Goal: Task Accomplishment & Management: Manage account settings

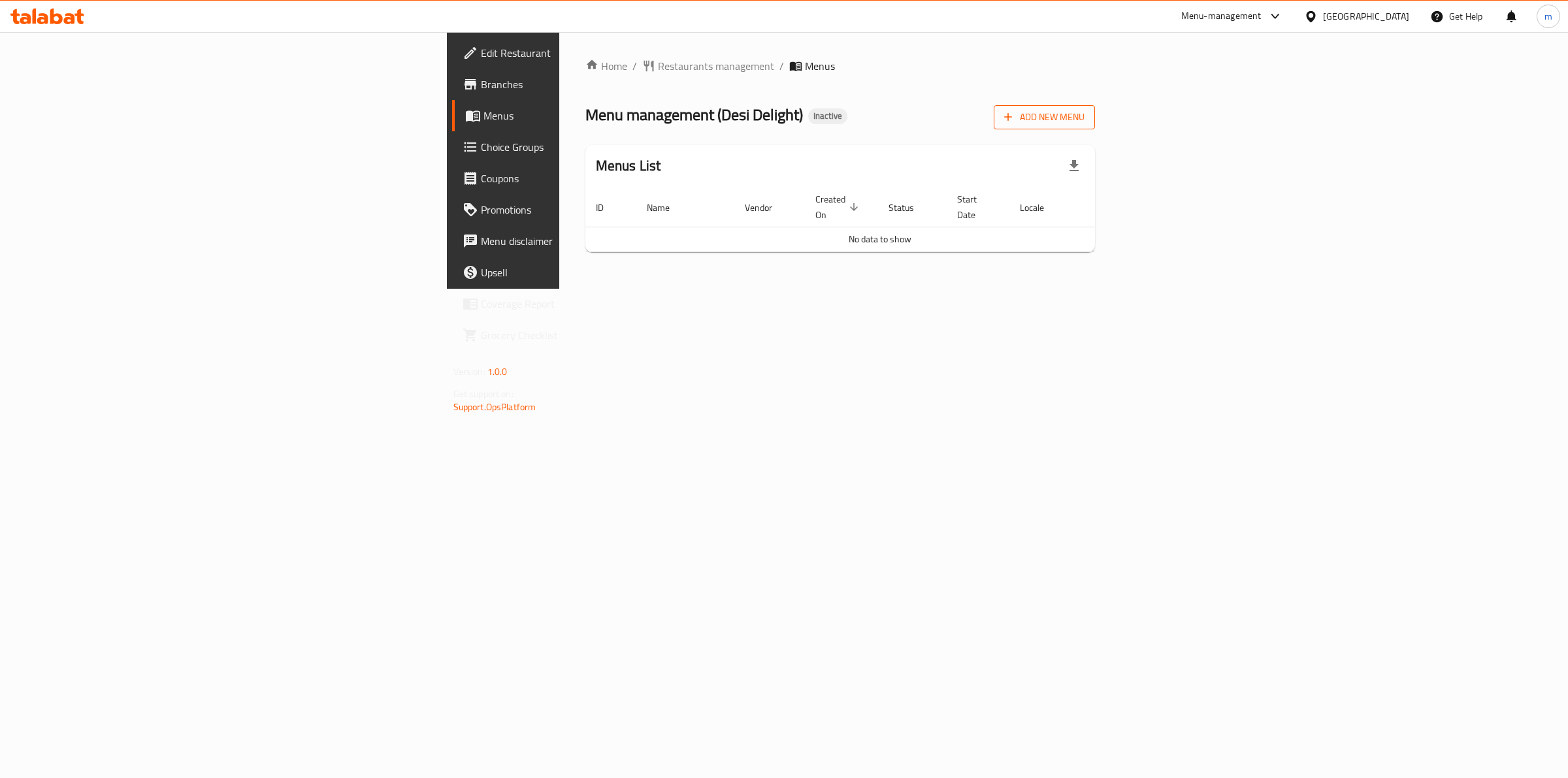
click at [1095, 126] on button "Add New Menu" at bounding box center [1044, 117] width 101 height 25
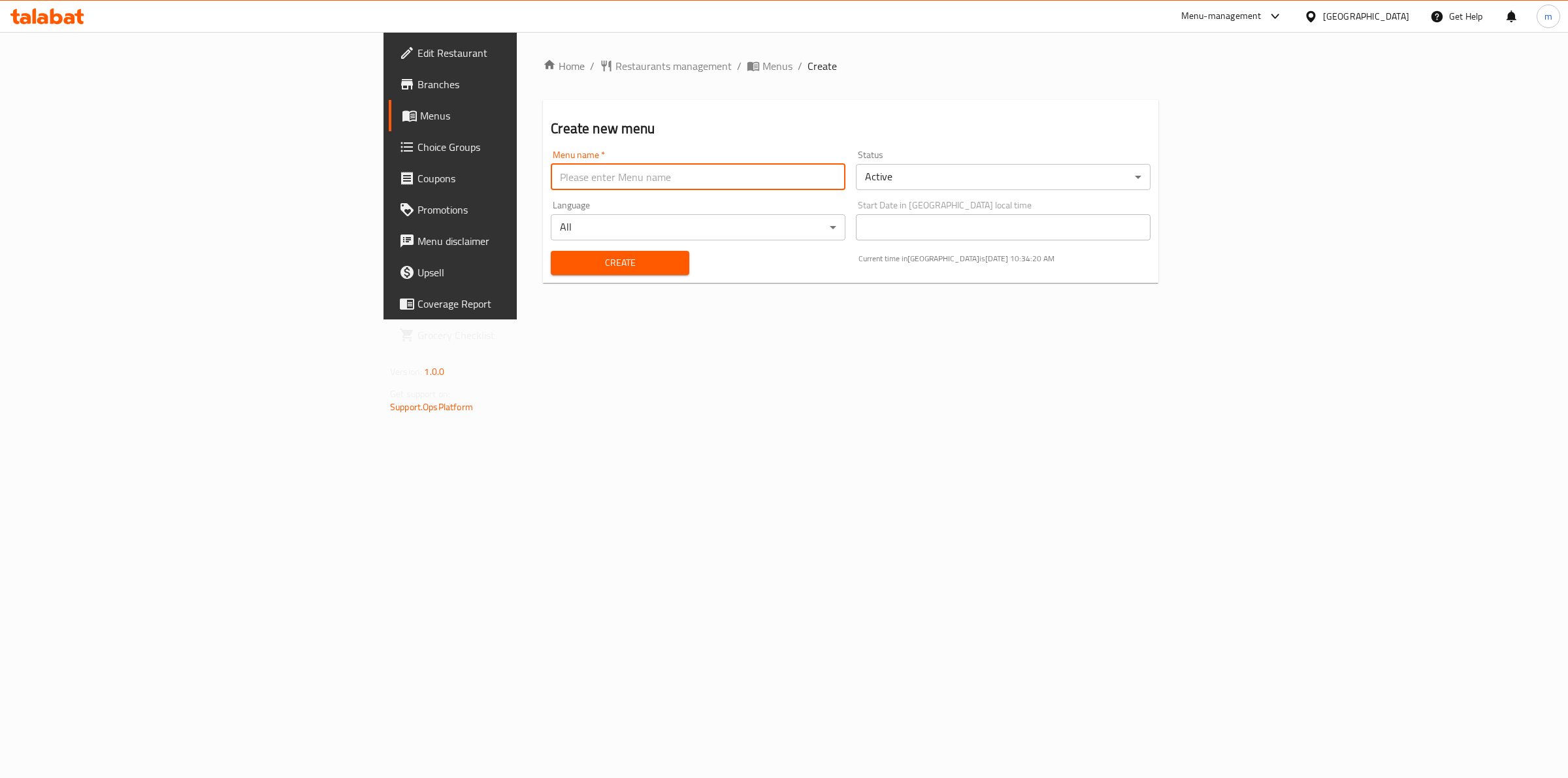
click at [551, 167] on input "text" at bounding box center [697, 177] width 294 height 27
drag, startPoint x: 315, startPoint y: 177, endPoint x: 286, endPoint y: 173, distance: 29.3
click at [517, 173] on div "Home / Restaurants management / Menus / Create Create new menu Menu name   * [D…" at bounding box center [850, 176] width 667 height 288
click at [551, 174] on input "[DATE]" at bounding box center [697, 177] width 294 height 27
type input "[DATE]"
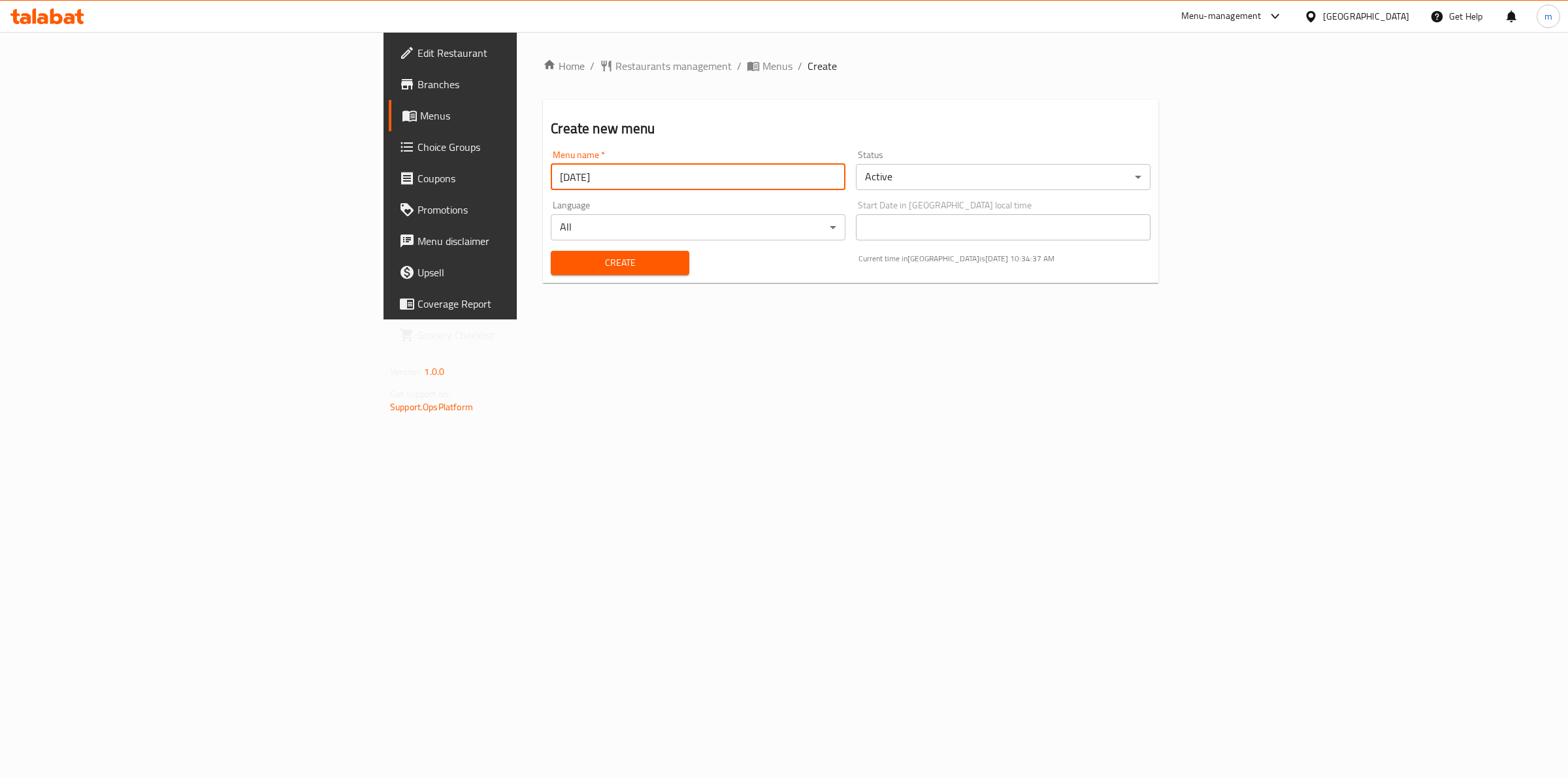
click at [842, 268] on div "Create Current time in [GEOGRAPHIC_DATA] is [DATE] 10:34:37 AM" at bounding box center [851, 263] width 615 height 40
click at [561, 268] on span "Create" at bounding box center [620, 262] width 117 height 16
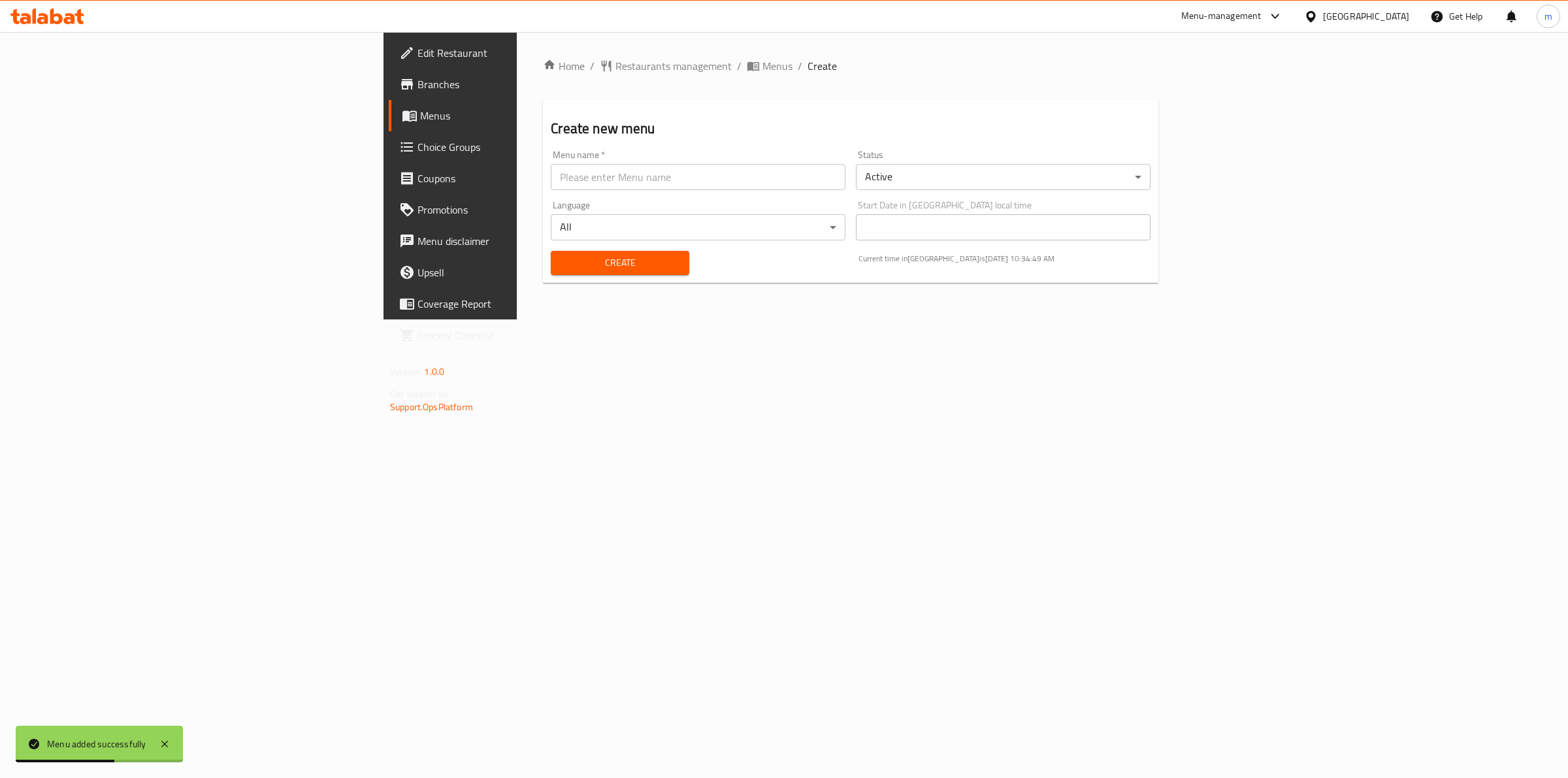
click at [389, 101] on link "Menus" at bounding box center [517, 115] width 256 height 31
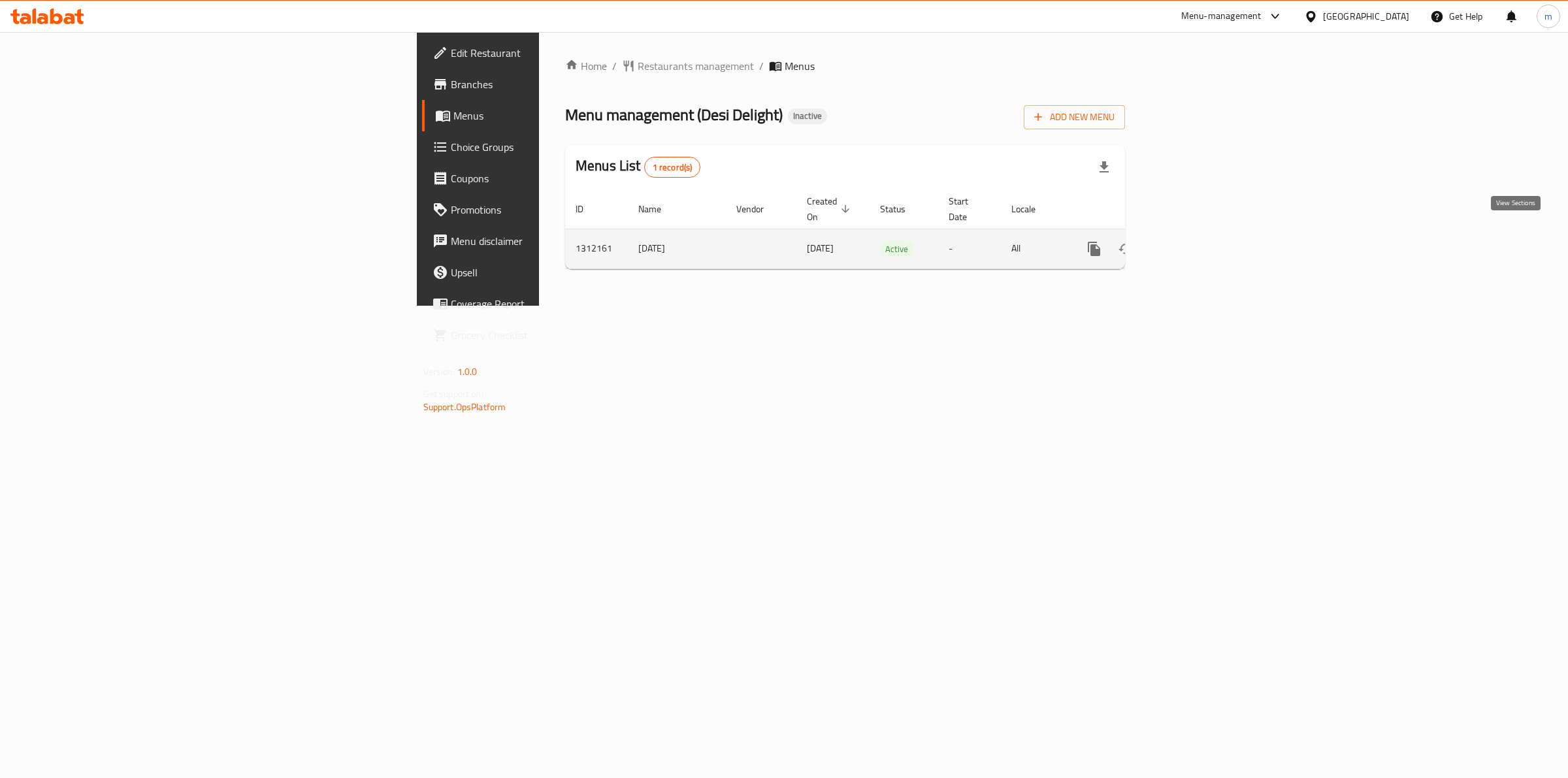
click at [1204, 246] on link "enhanced table" at bounding box center [1188, 248] width 31 height 31
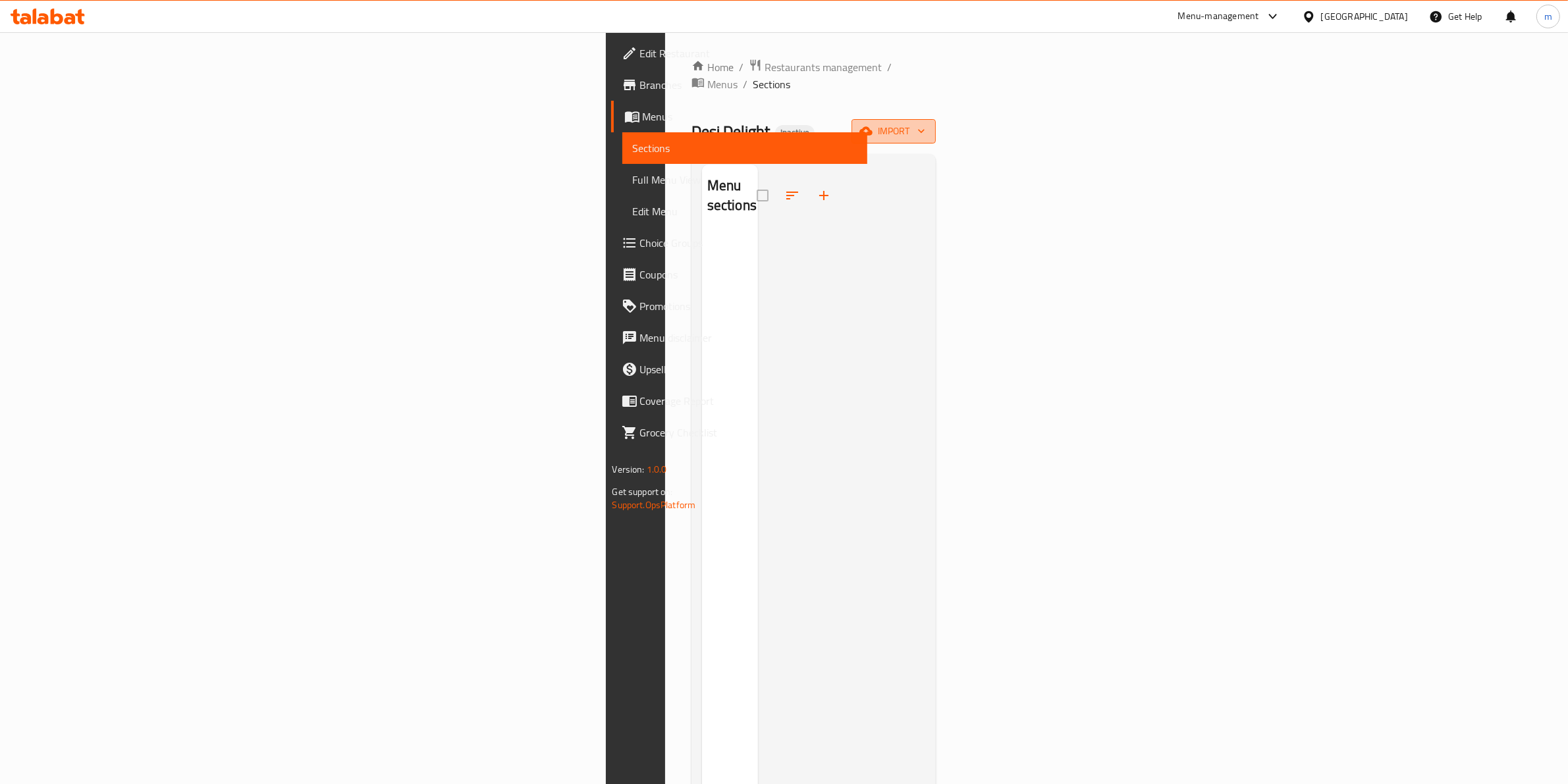
click at [926, 123] on span "import" at bounding box center [894, 131] width 63 height 16
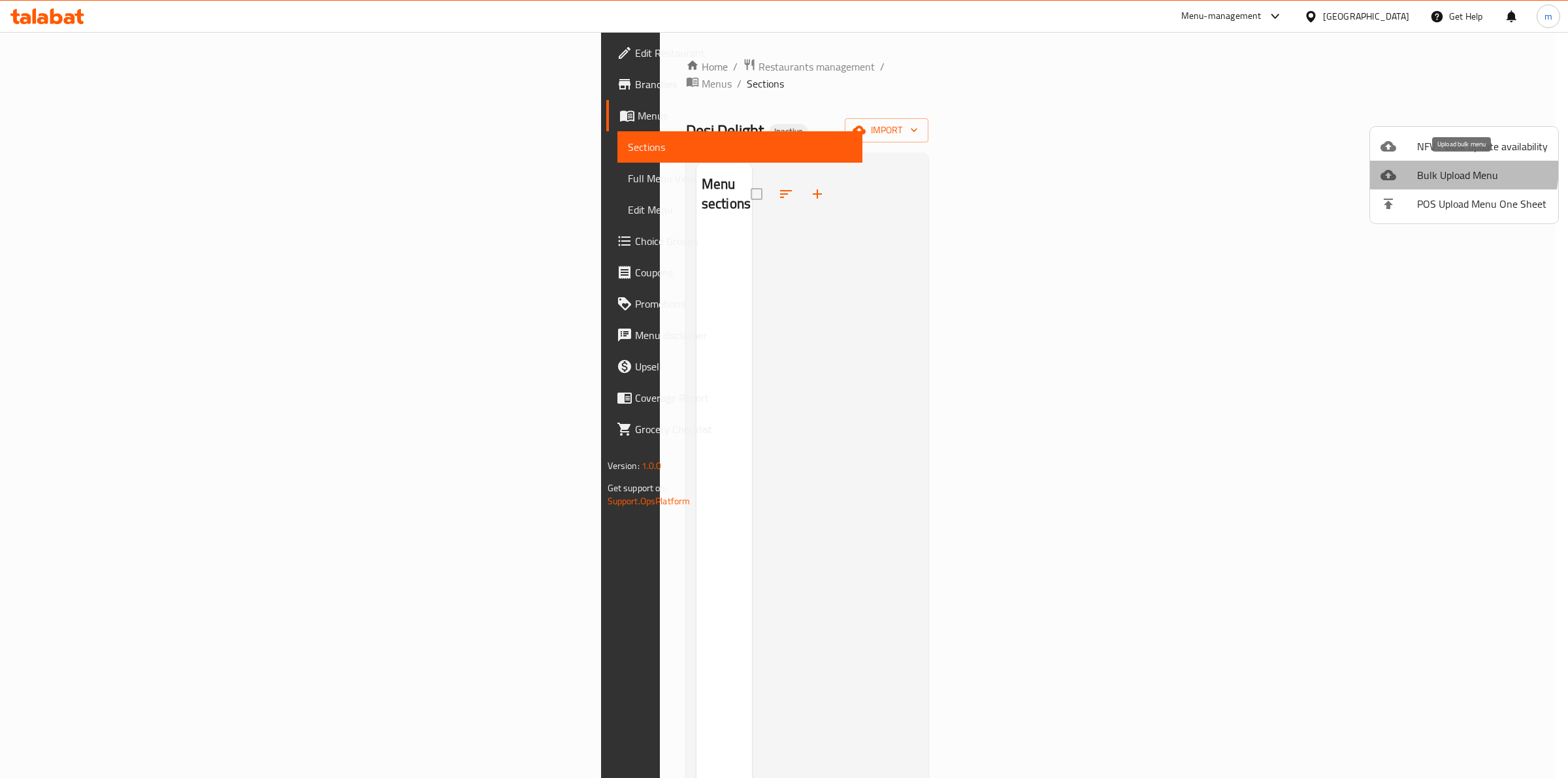
click at [1397, 165] on li "Bulk Upload Menu" at bounding box center [1463, 175] width 188 height 28
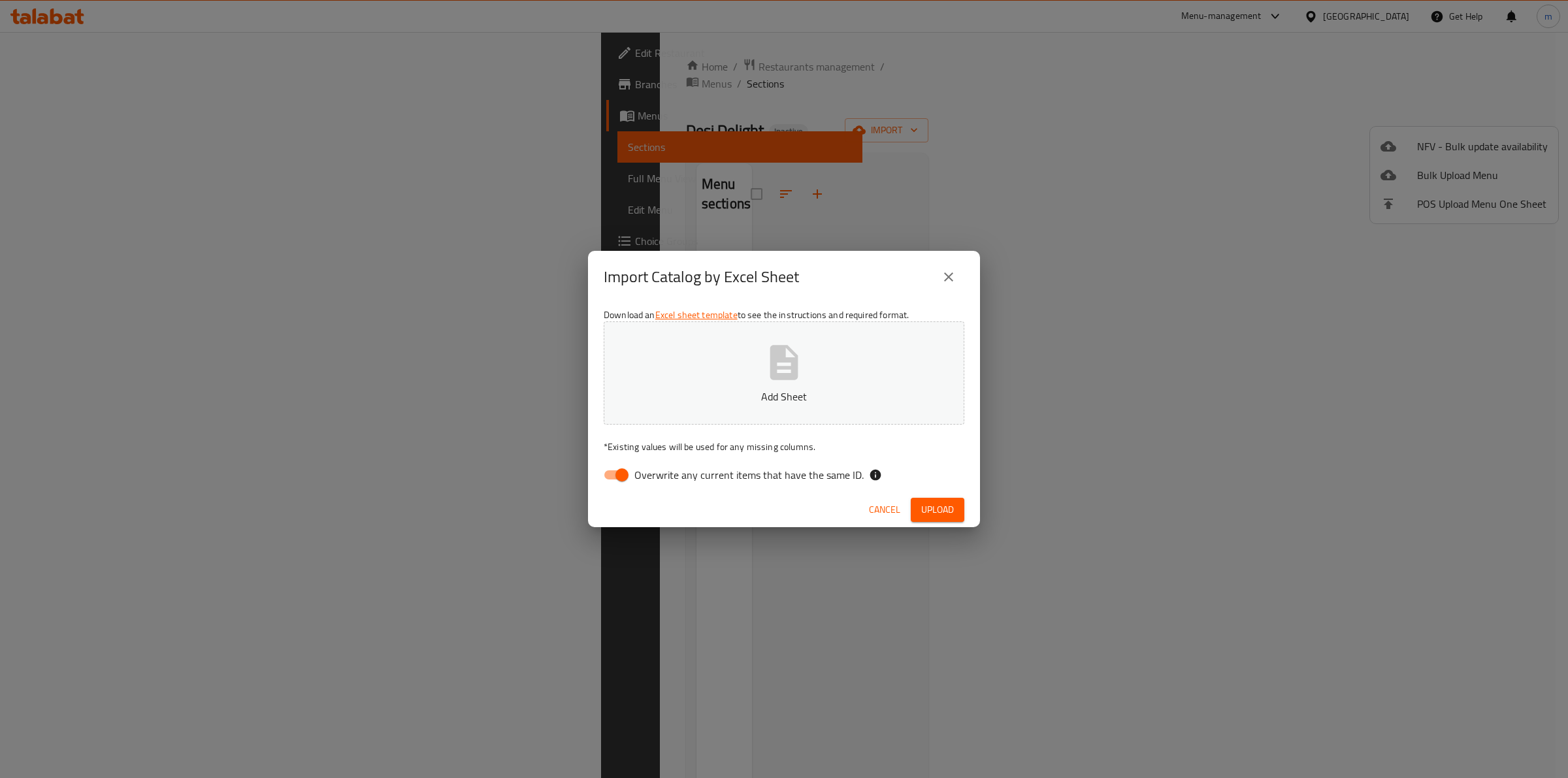
click at [689, 464] on label "Overwrite any current items that have the same ID." at bounding box center [730, 475] width 267 height 25
click at [659, 464] on input "Overwrite any current items that have the same ID." at bounding box center [622, 475] width 75 height 25
checkbox input "false"
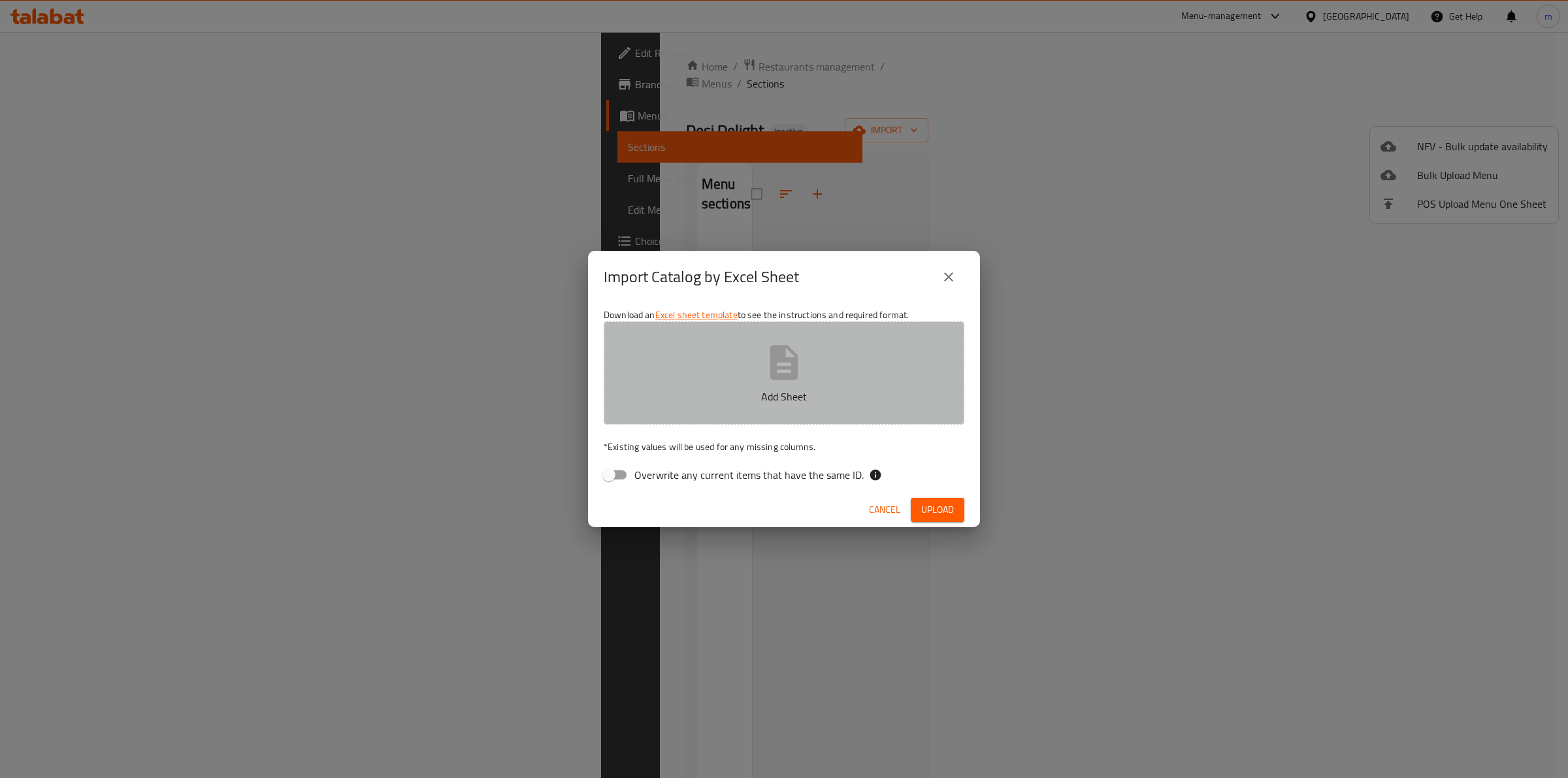
click at [720, 385] on button "Add Sheet" at bounding box center [784, 373] width 361 height 103
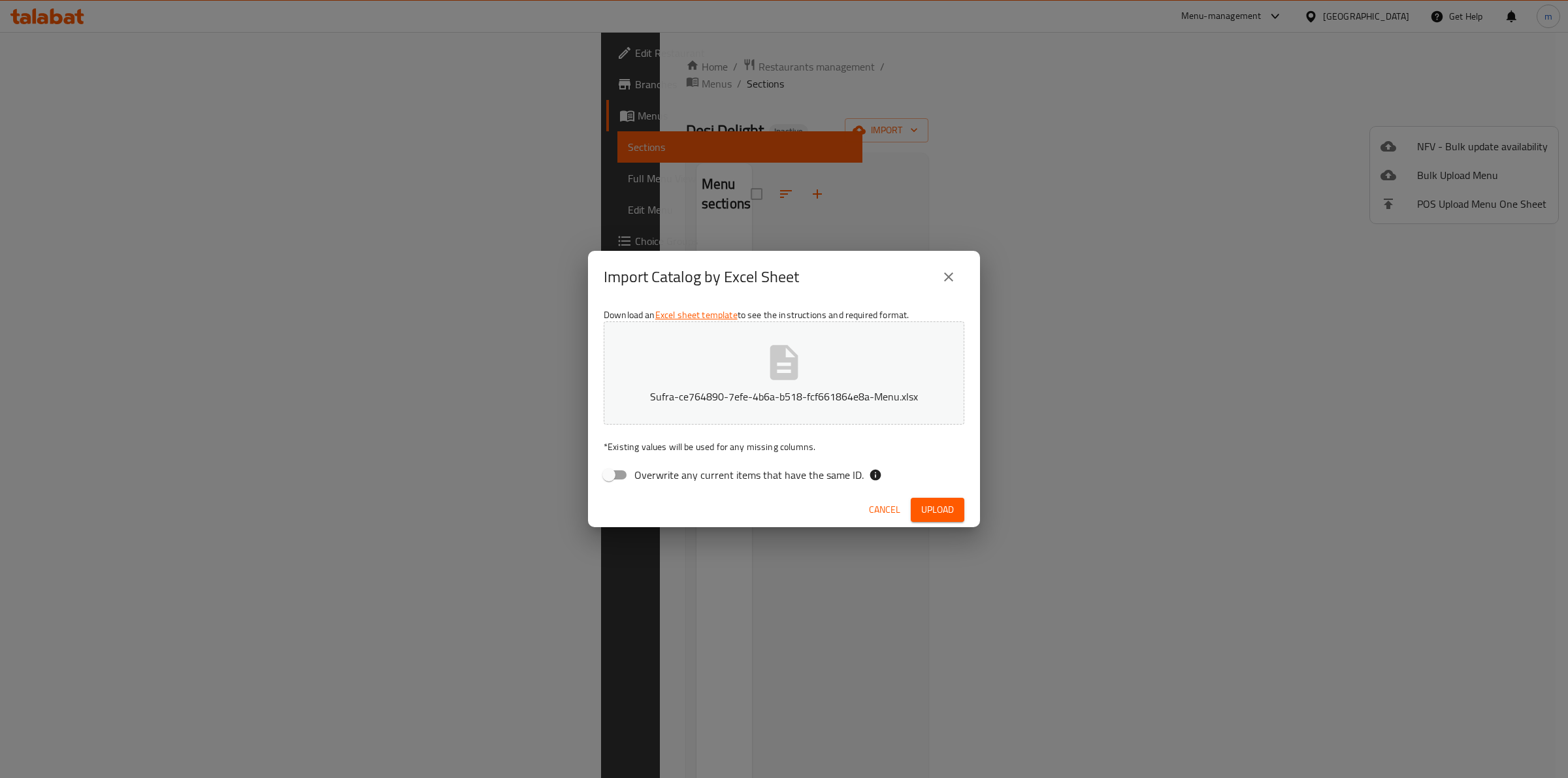
click at [951, 506] on span "Upload" at bounding box center [937, 509] width 33 height 16
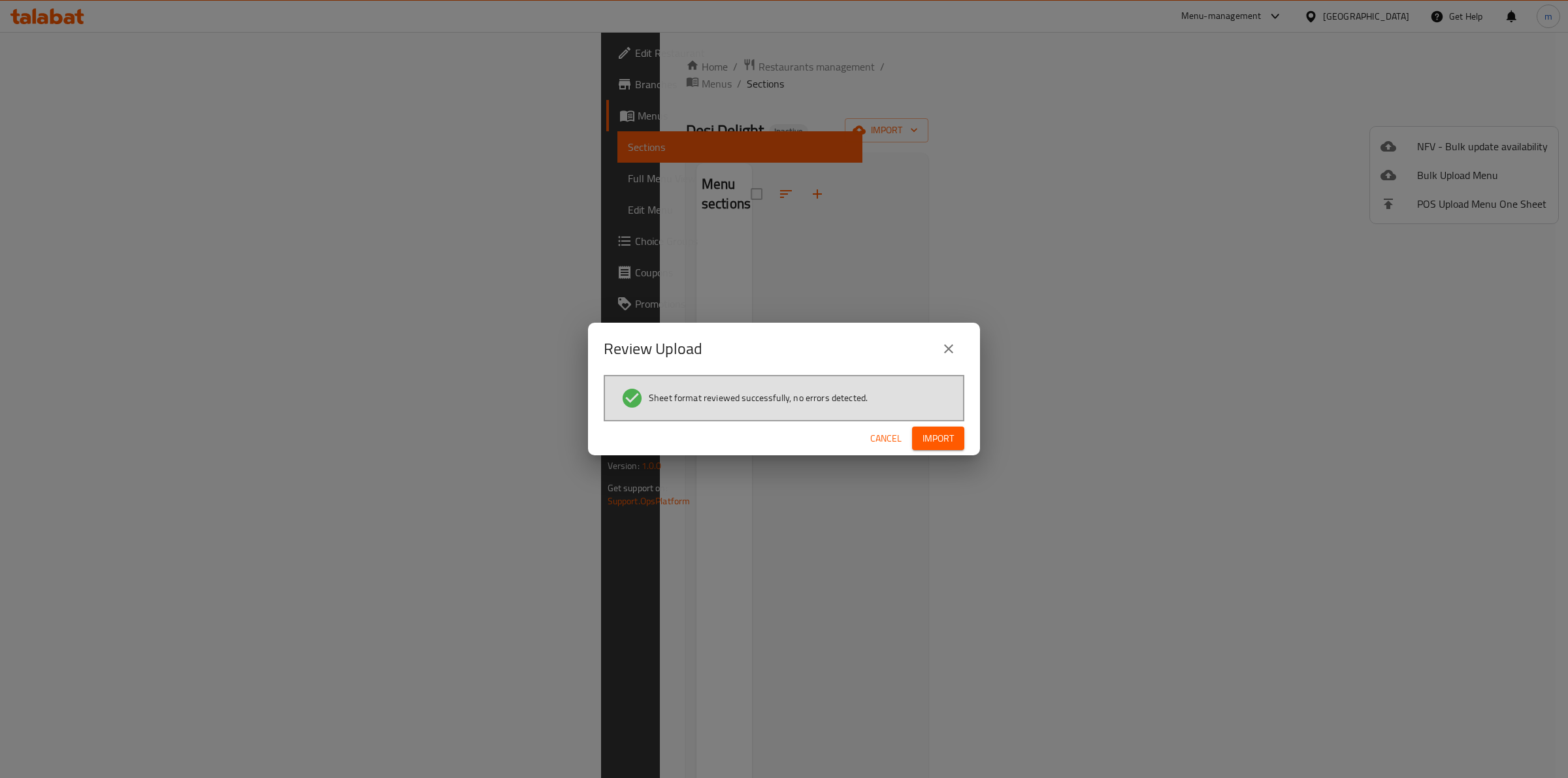
click at [957, 442] on button "Import" at bounding box center [938, 439] width 52 height 25
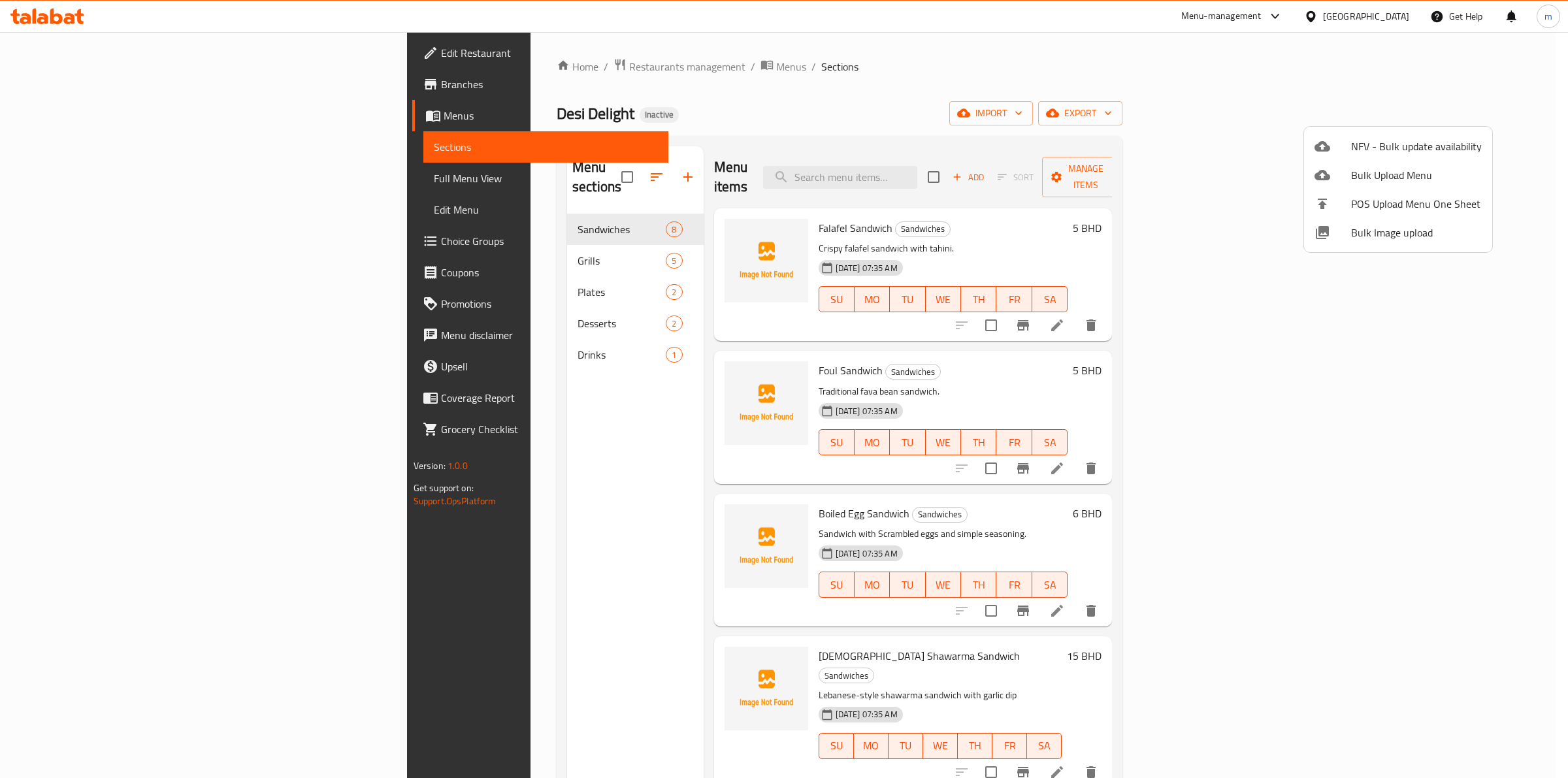
click at [398, 243] on div at bounding box center [784, 389] width 1568 height 778
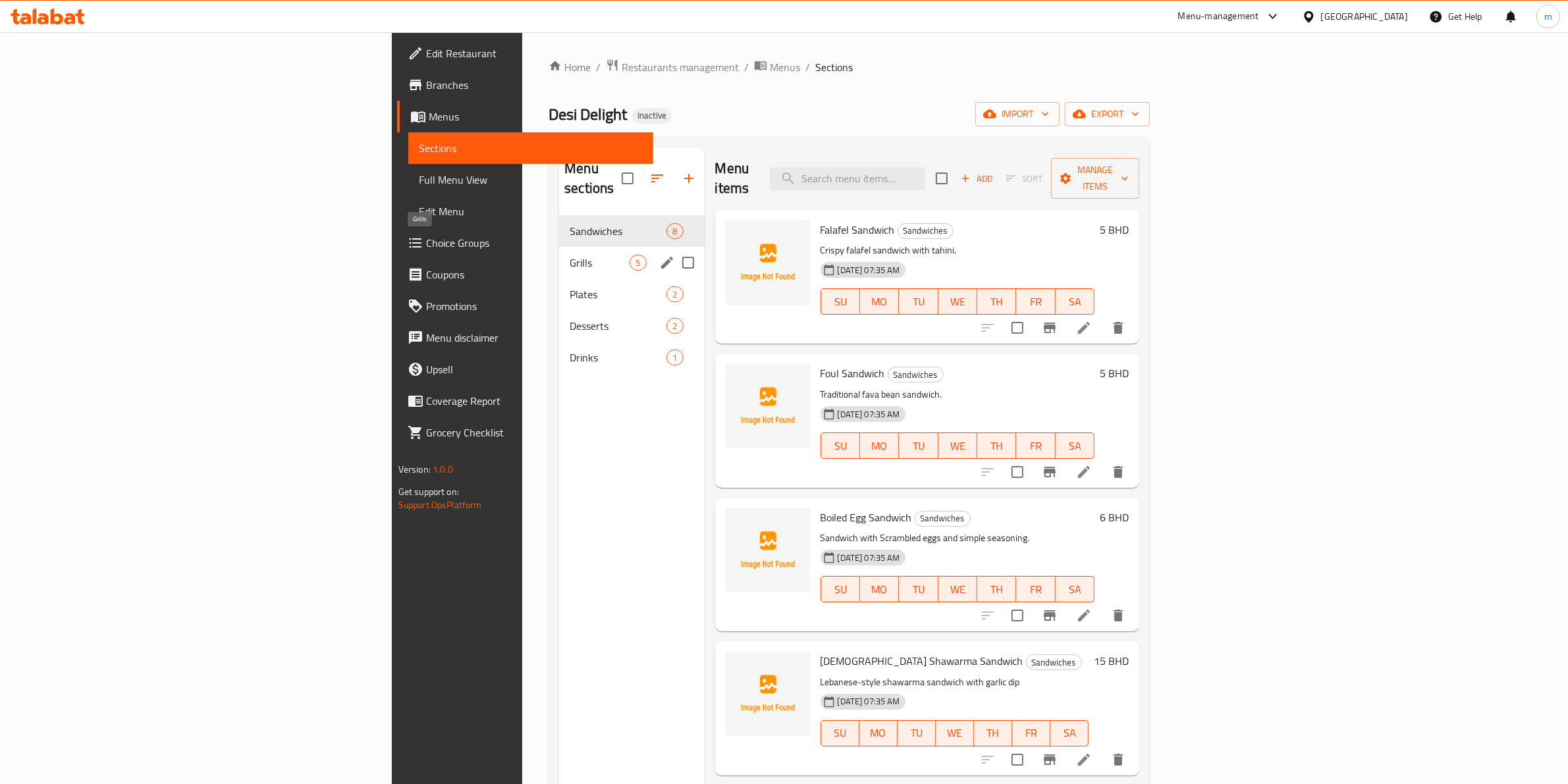
click at [570, 255] on span "Grills" at bounding box center [599, 262] width 60 height 16
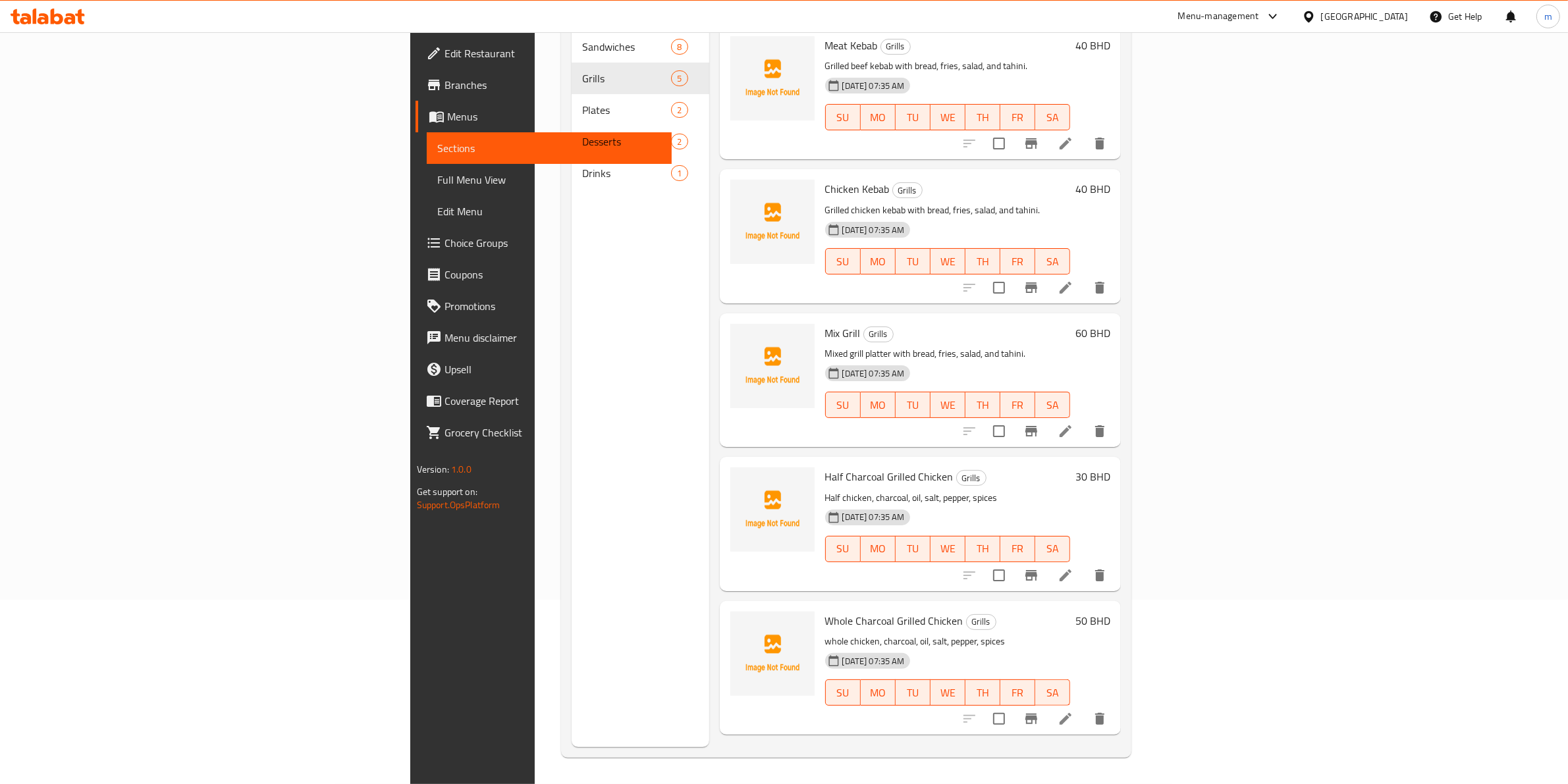
scroll to position [103, 0]
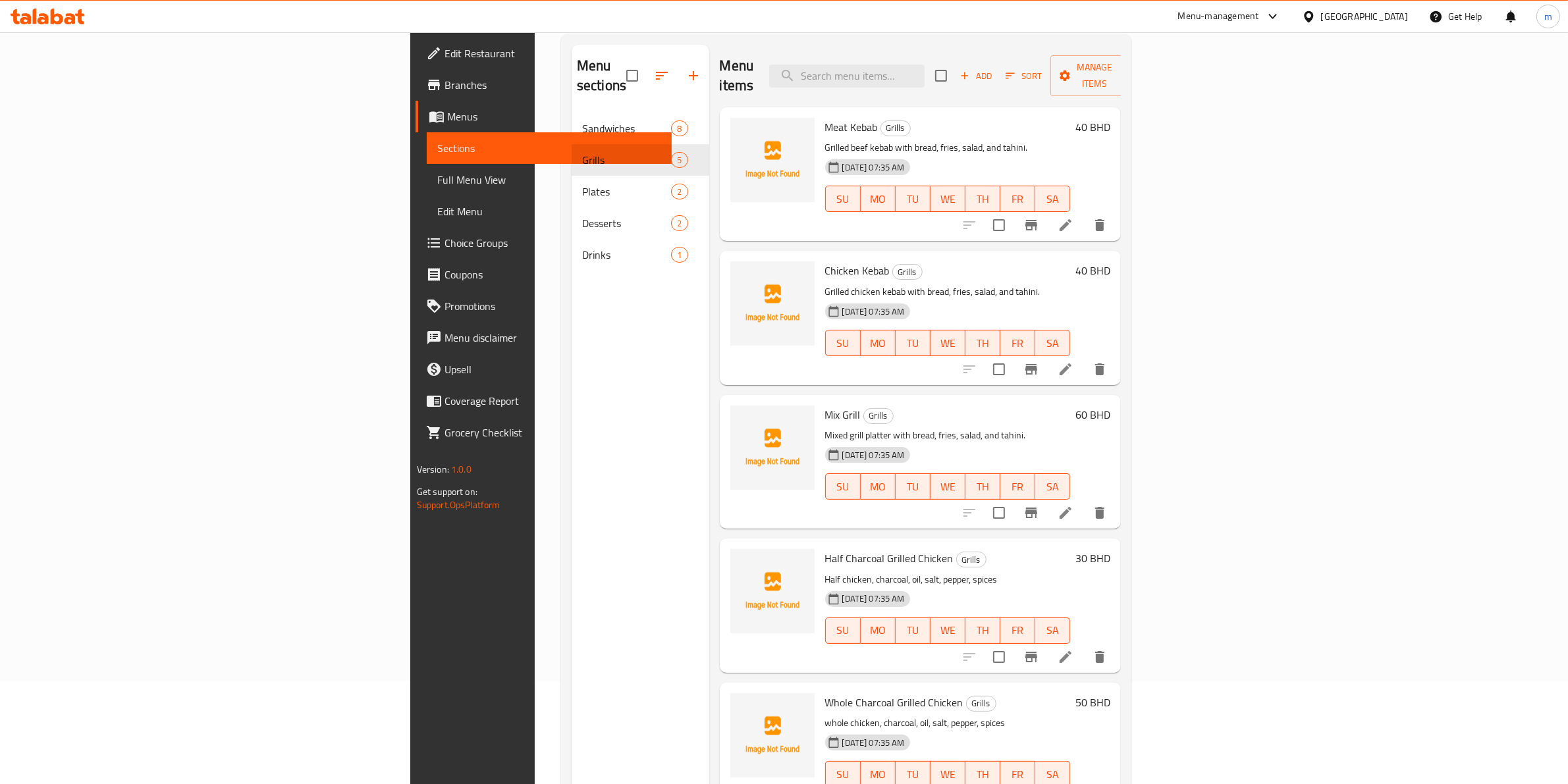
click at [437, 183] on span "Full Menu View" at bounding box center [549, 179] width 224 height 16
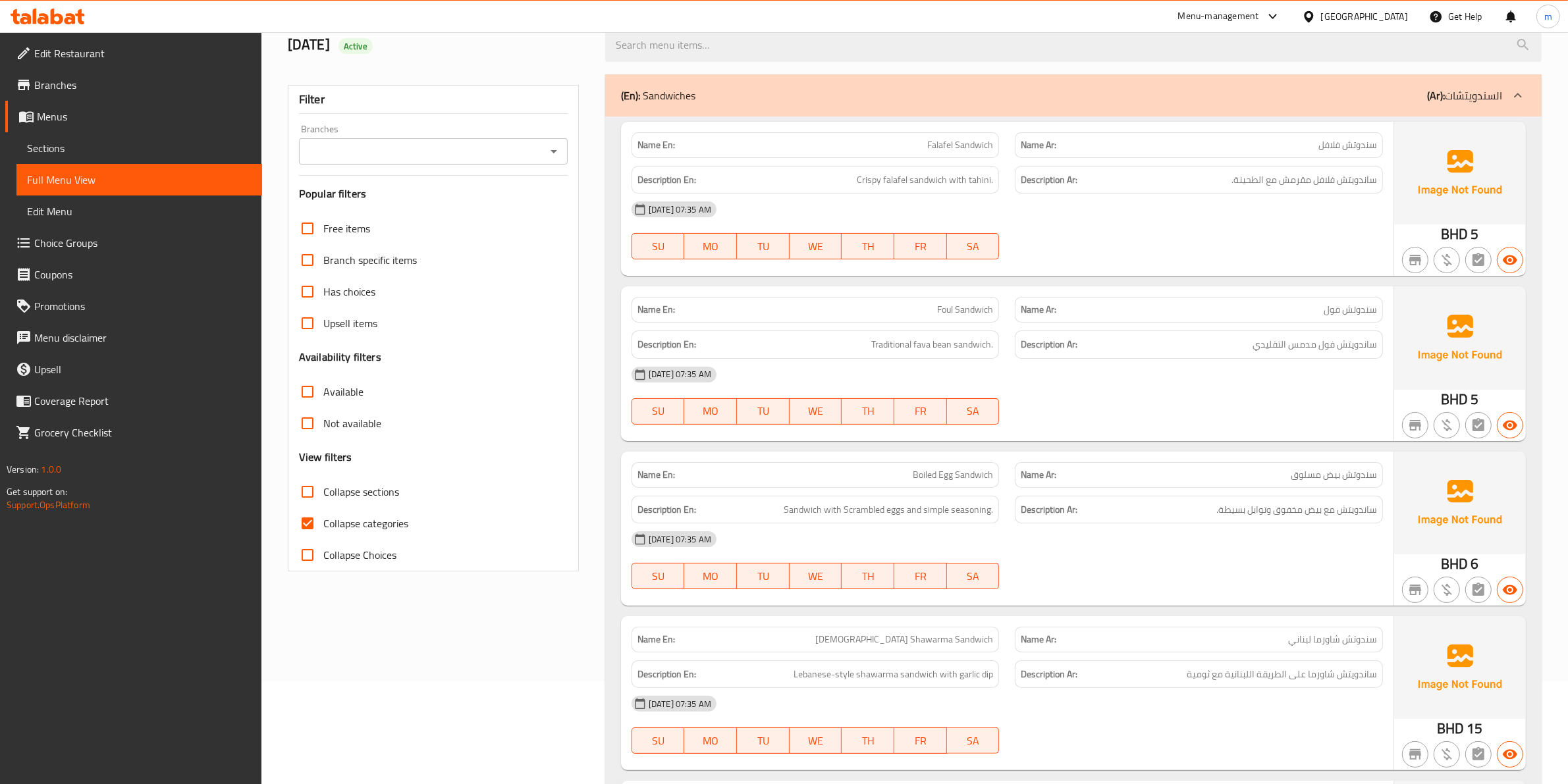
click at [399, 517] on span "Collapse categories" at bounding box center [366, 523] width 85 height 16
click at [324, 517] on input "Collapse categories" at bounding box center [307, 523] width 31 height 31
checkbox input "false"
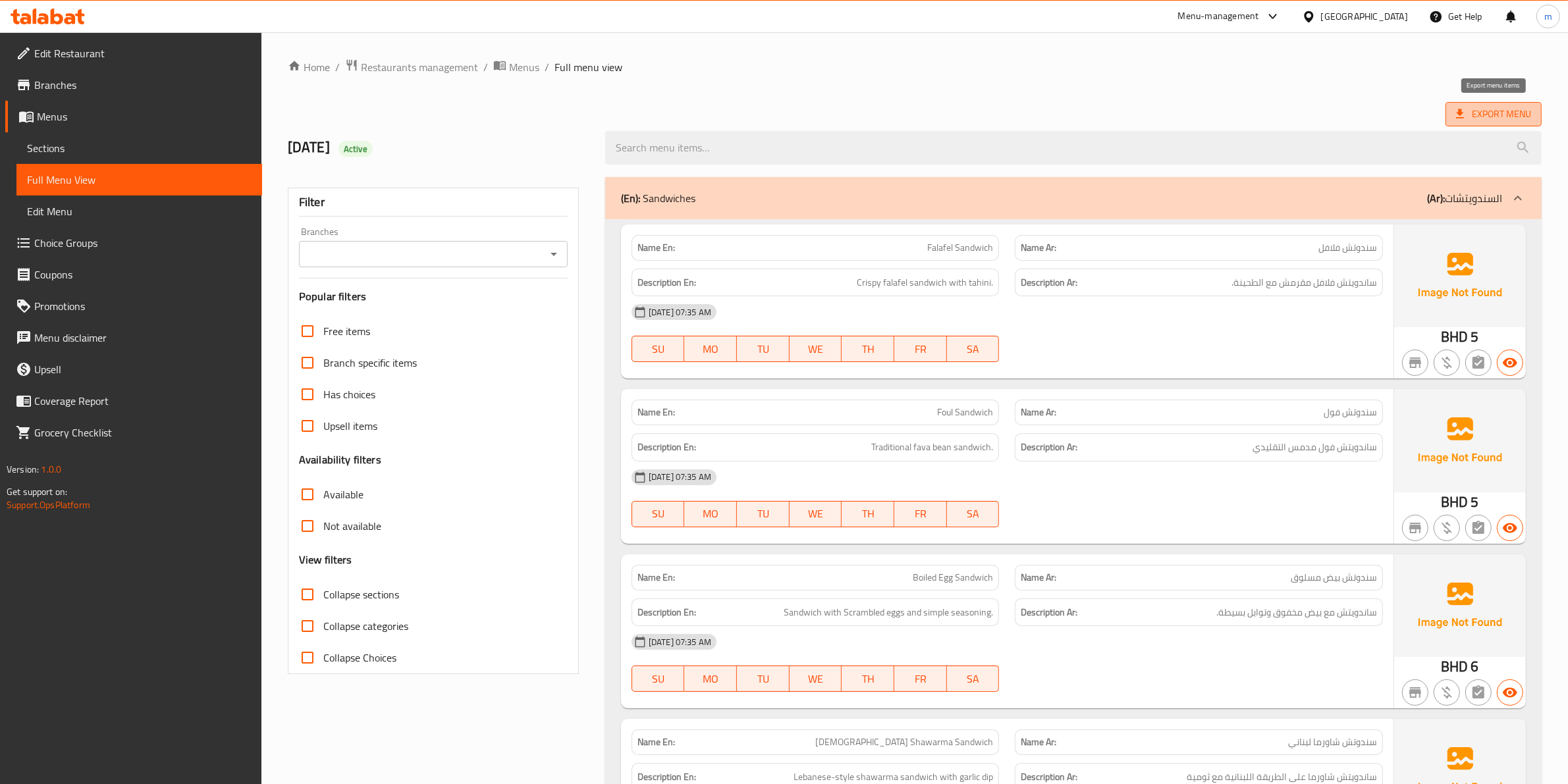
click at [1464, 108] on icon at bounding box center [1460, 114] width 13 height 13
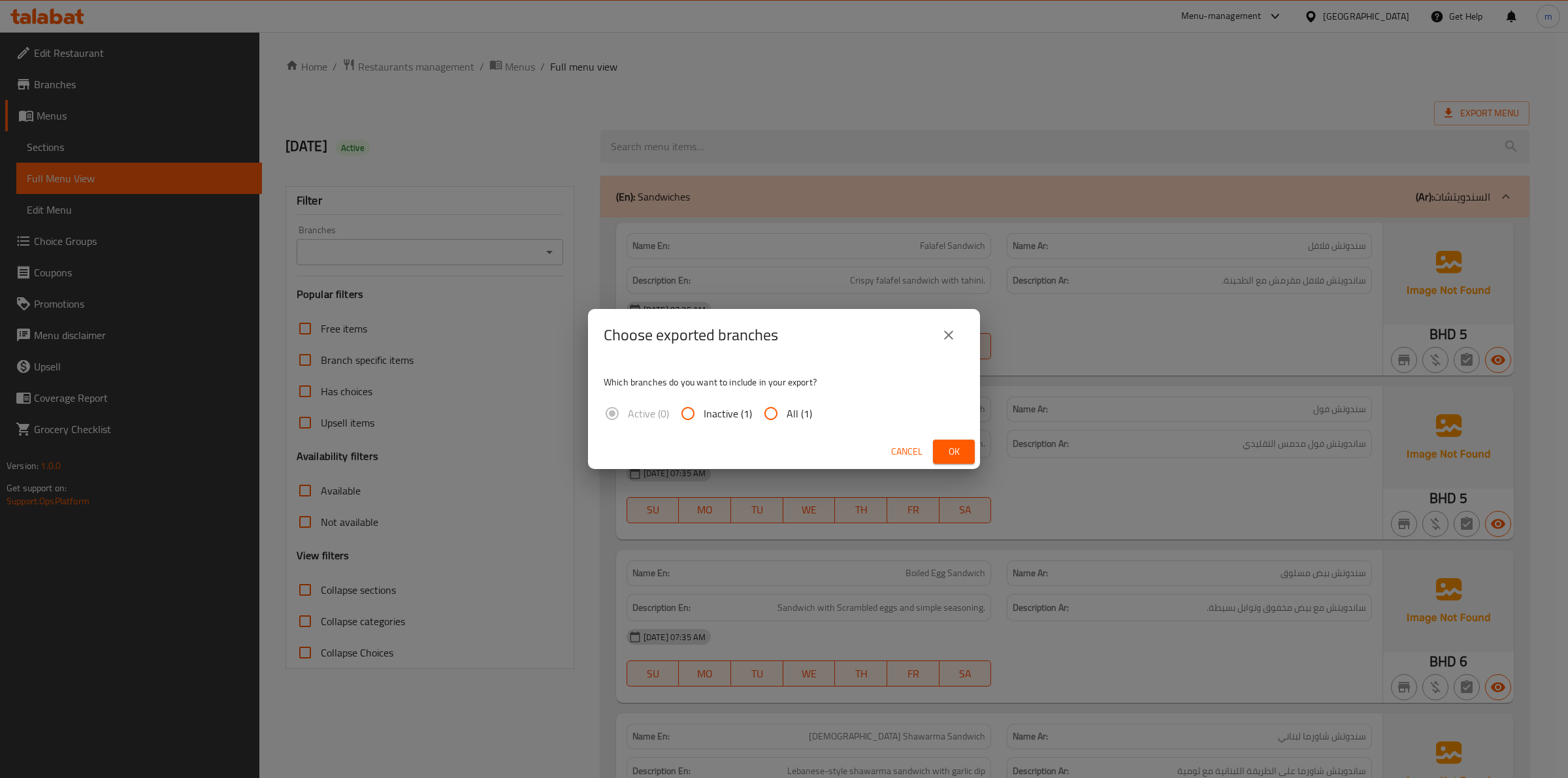
drag, startPoint x: 808, startPoint y: 418, endPoint x: 819, endPoint y: 423, distance: 12.1
click at [806, 418] on span "All (1)" at bounding box center [799, 414] width 26 height 16
click at [786, 418] on input "All (1)" at bounding box center [770, 413] width 31 height 31
radio input "true"
click at [958, 454] on span "Ok" at bounding box center [954, 451] width 21 height 16
